Goal: Check status: Check status

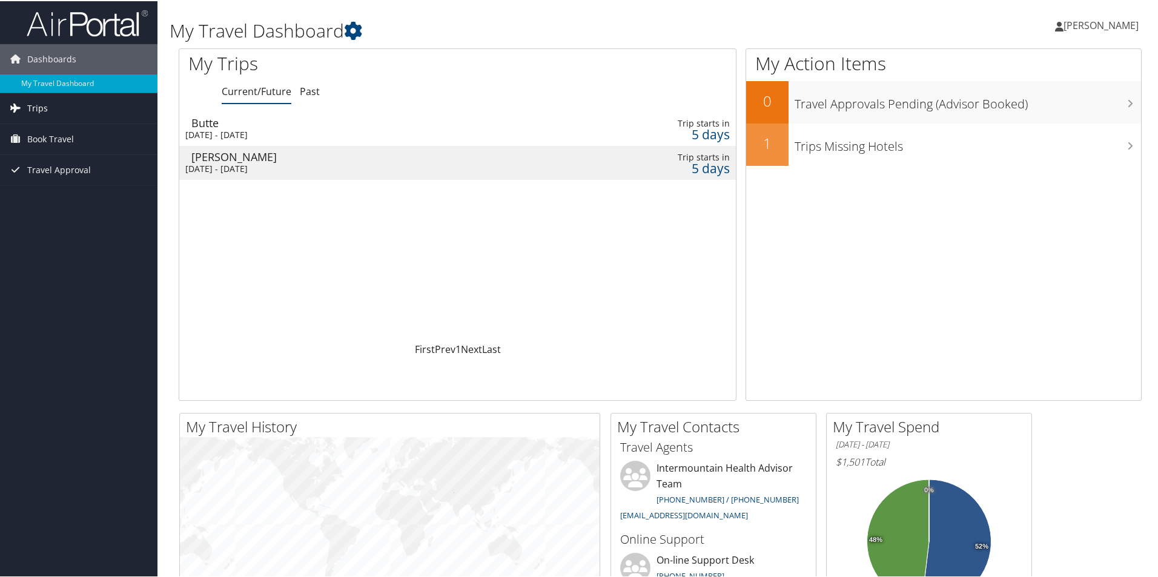
click at [64, 108] on link "Trips" at bounding box center [79, 107] width 158 height 30
click at [275, 129] on div "[DATE] - [DATE]" at bounding box center [357, 133] width 345 height 11
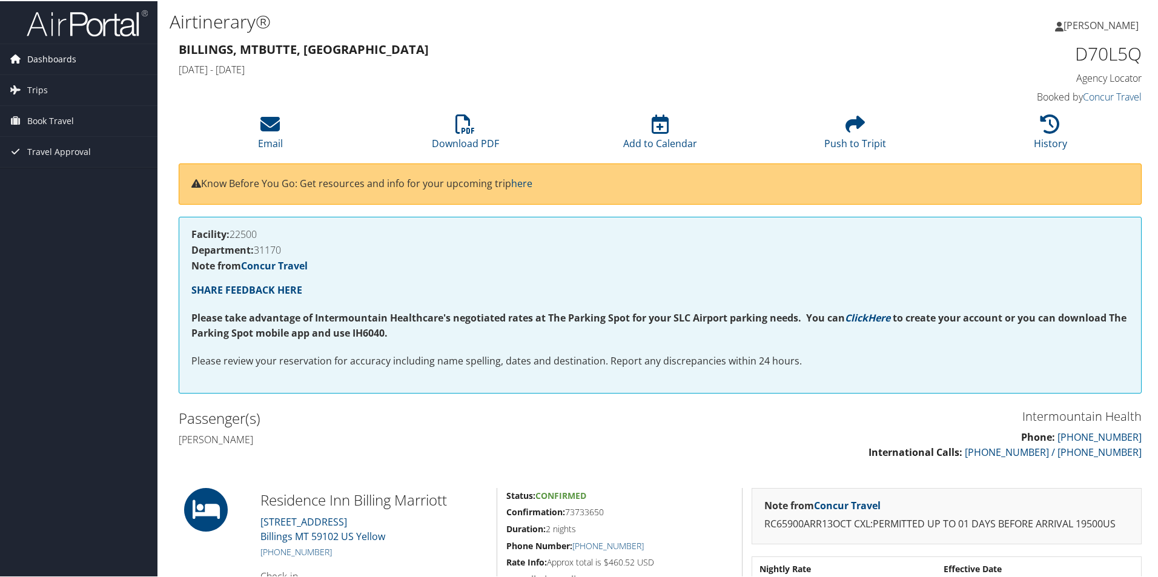
click at [45, 56] on span "Dashboards" at bounding box center [51, 58] width 49 height 30
click at [50, 84] on link "My Travel Dashboard" at bounding box center [79, 82] width 158 height 18
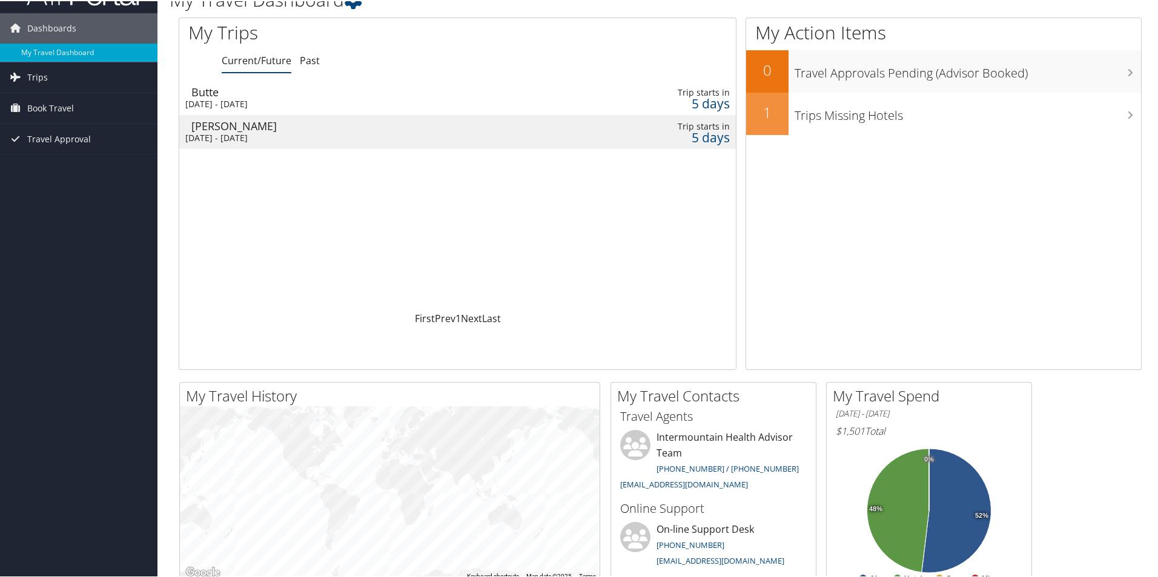
scroll to position [61, 0]
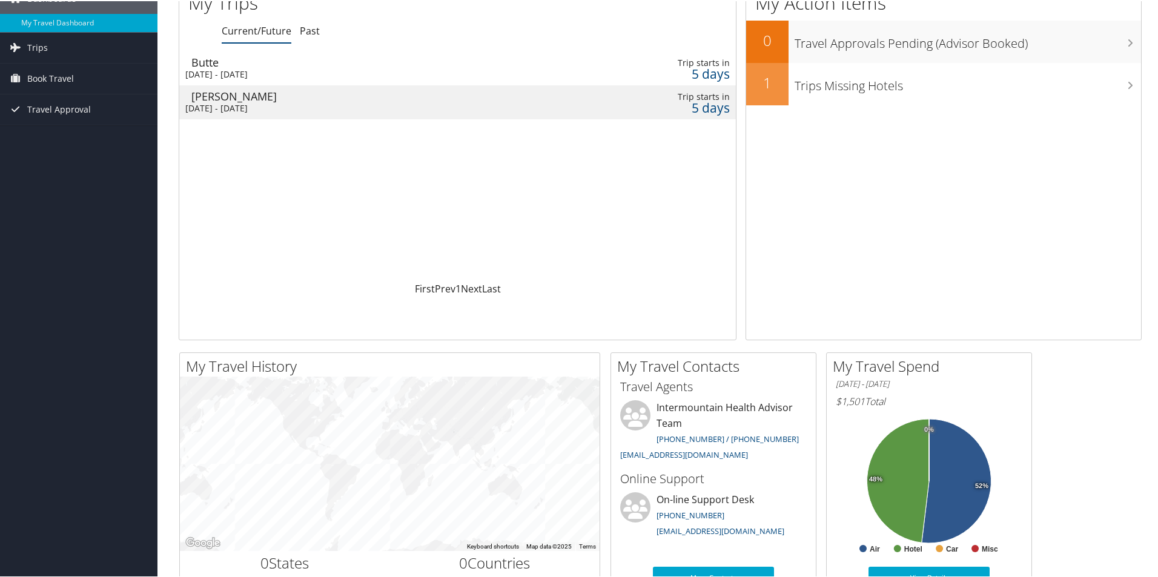
click at [271, 99] on div "[PERSON_NAME]" at bounding box center [363, 95] width 345 height 11
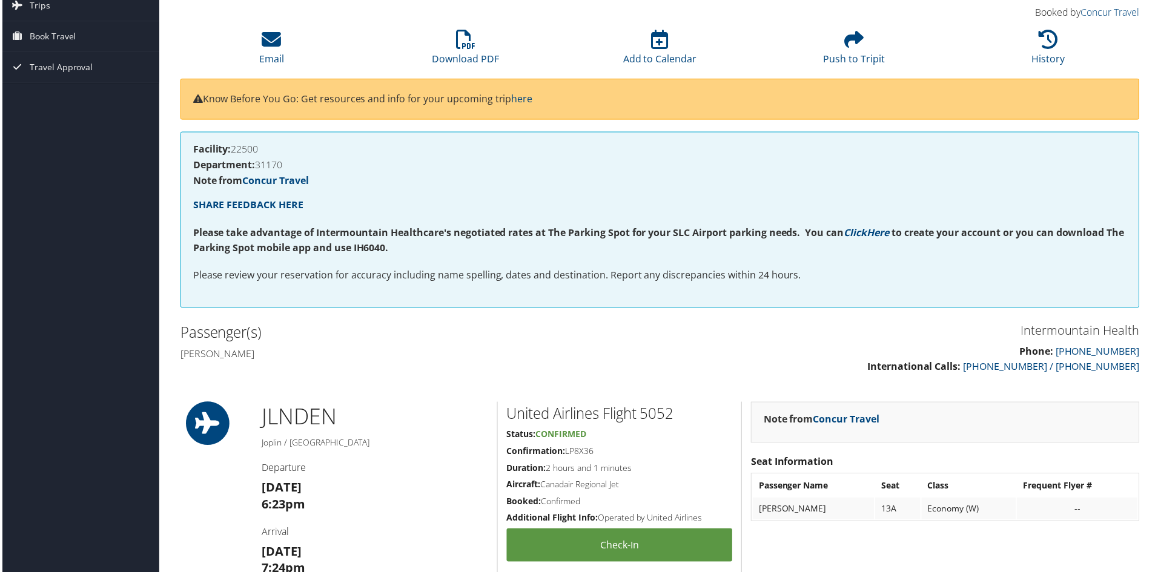
scroll to position [242, 0]
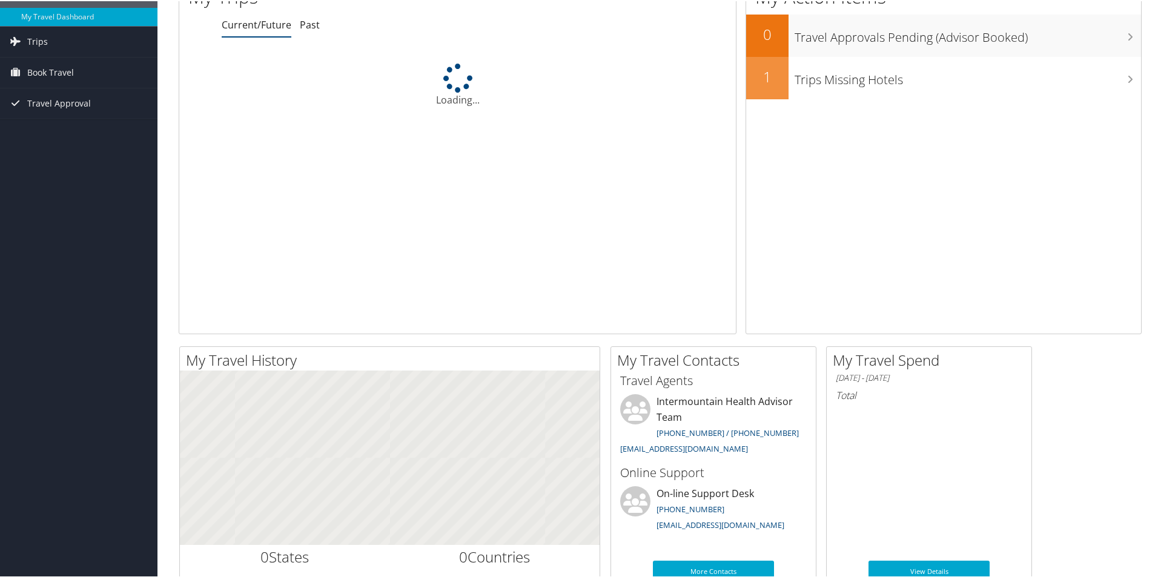
scroll to position [61, 0]
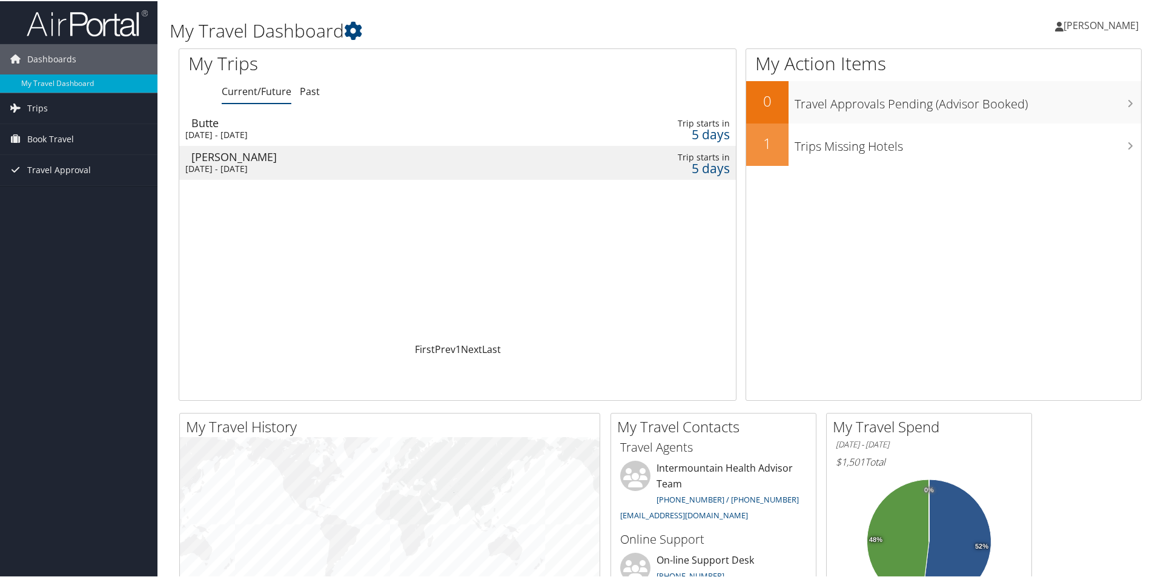
click at [293, 128] on div "[DATE] - [DATE]" at bounding box center [357, 133] width 345 height 11
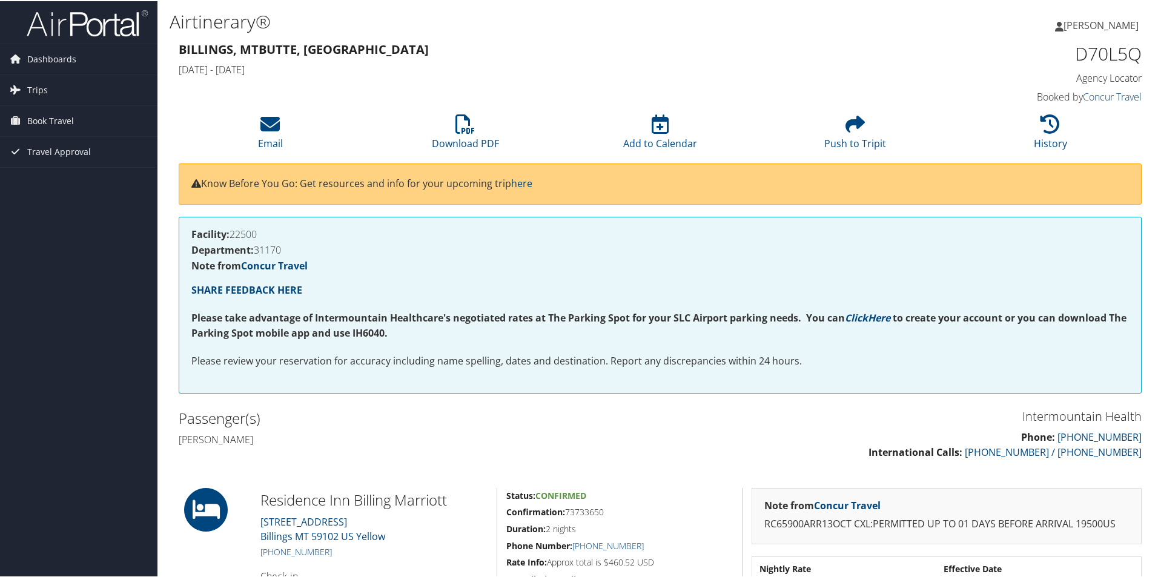
click at [579, 280] on div "Facility: 22500 Department: 31170 Note from Concur Travel SHARE FEEDBACK HERE P…" at bounding box center [660, 304] width 963 height 177
click at [619, 286] on p "SHARE FEEDBACK HERE" at bounding box center [660, 290] width 938 height 16
click at [65, 123] on span "Book Travel" at bounding box center [50, 120] width 47 height 30
click at [64, 176] on link "Book/Manage Online Trips" at bounding box center [79, 180] width 158 height 18
